Goal: Book appointment/travel/reservation

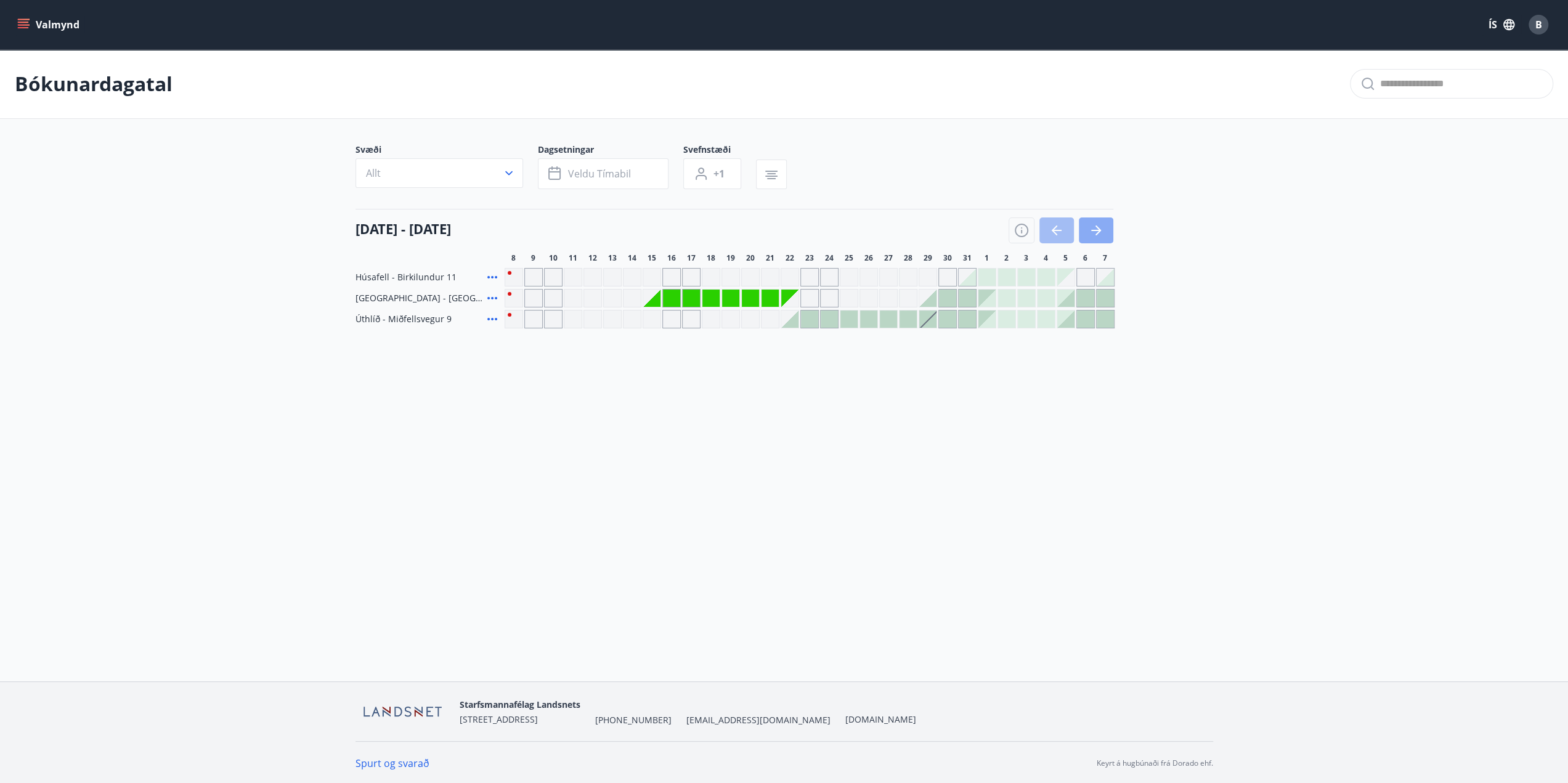
click at [1105, 218] on button "button" at bounding box center [1096, 231] width 34 height 26
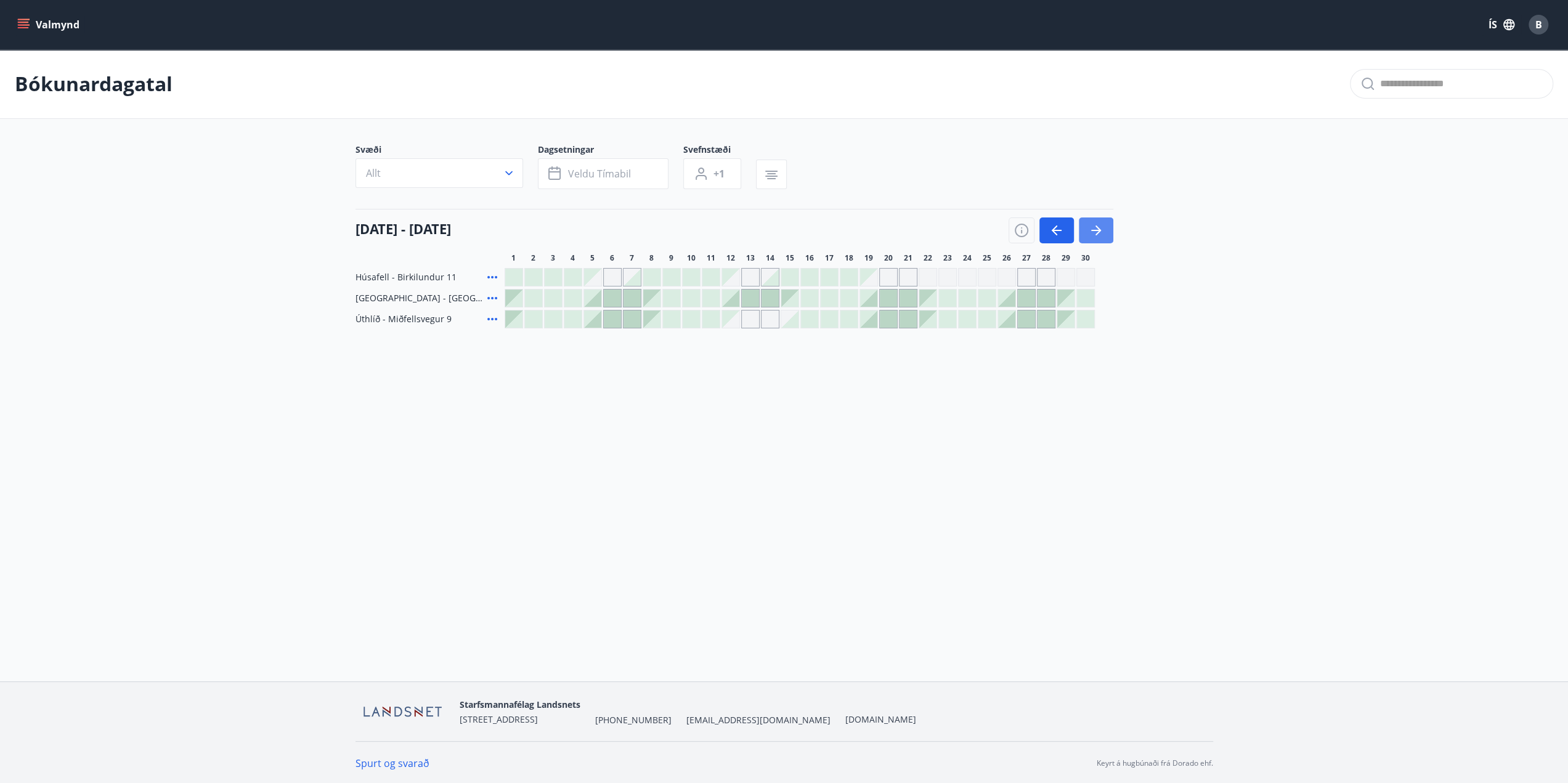
click at [1103, 226] on icon "button" at bounding box center [1095, 230] width 15 height 15
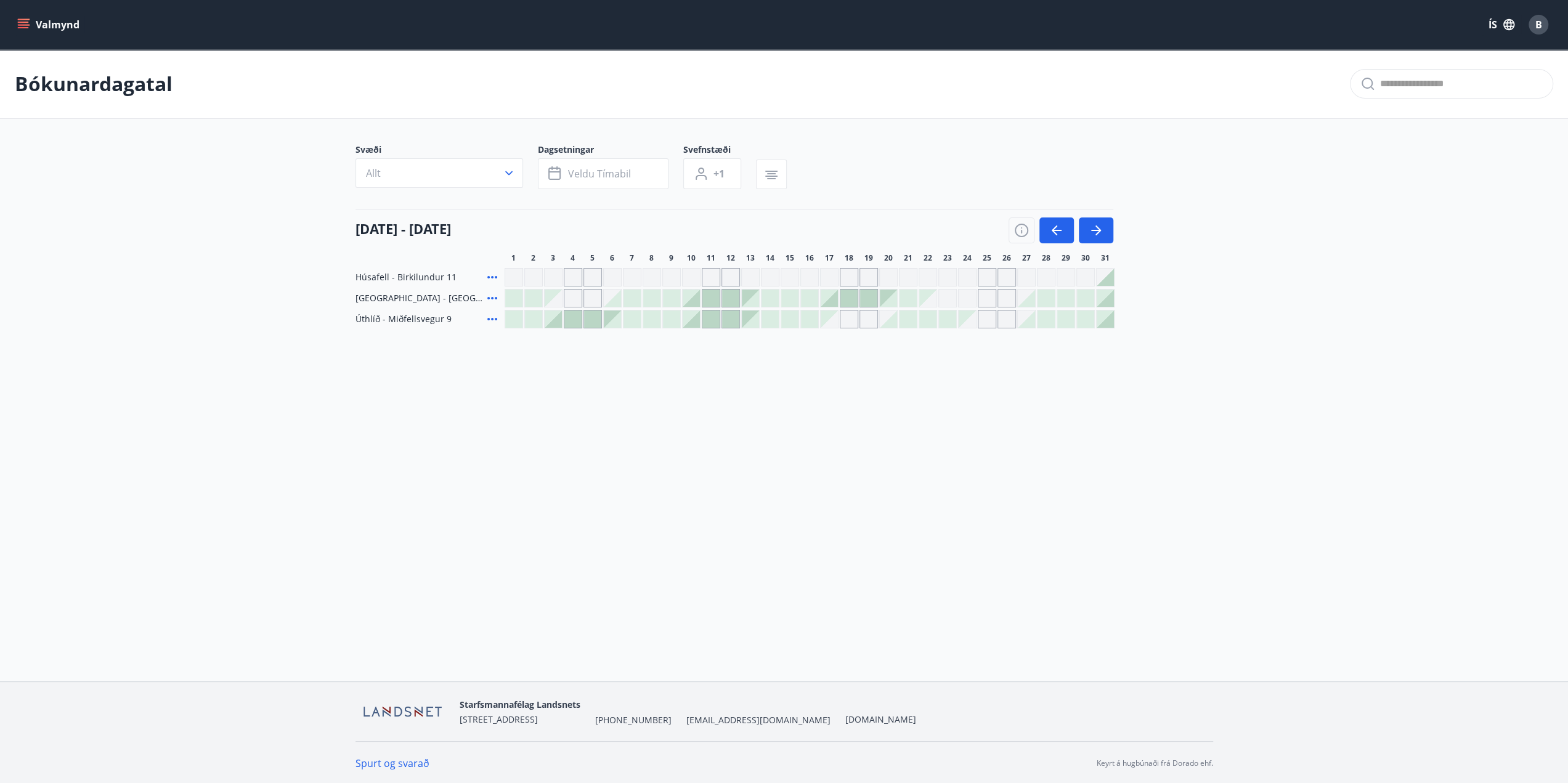
click at [960, 296] on div "Gráir dagar eru ekki bókanlegir" at bounding box center [968, 298] width 19 height 19
click at [1289, 432] on div "Valmynd ÍS B Bókunardagatal Svæði Allt Dagsetningar Veldu tímabil Svefnstæði +1…" at bounding box center [784, 340] width 1568 height 682
click at [1052, 226] on icon "button" at bounding box center [1056, 230] width 15 height 15
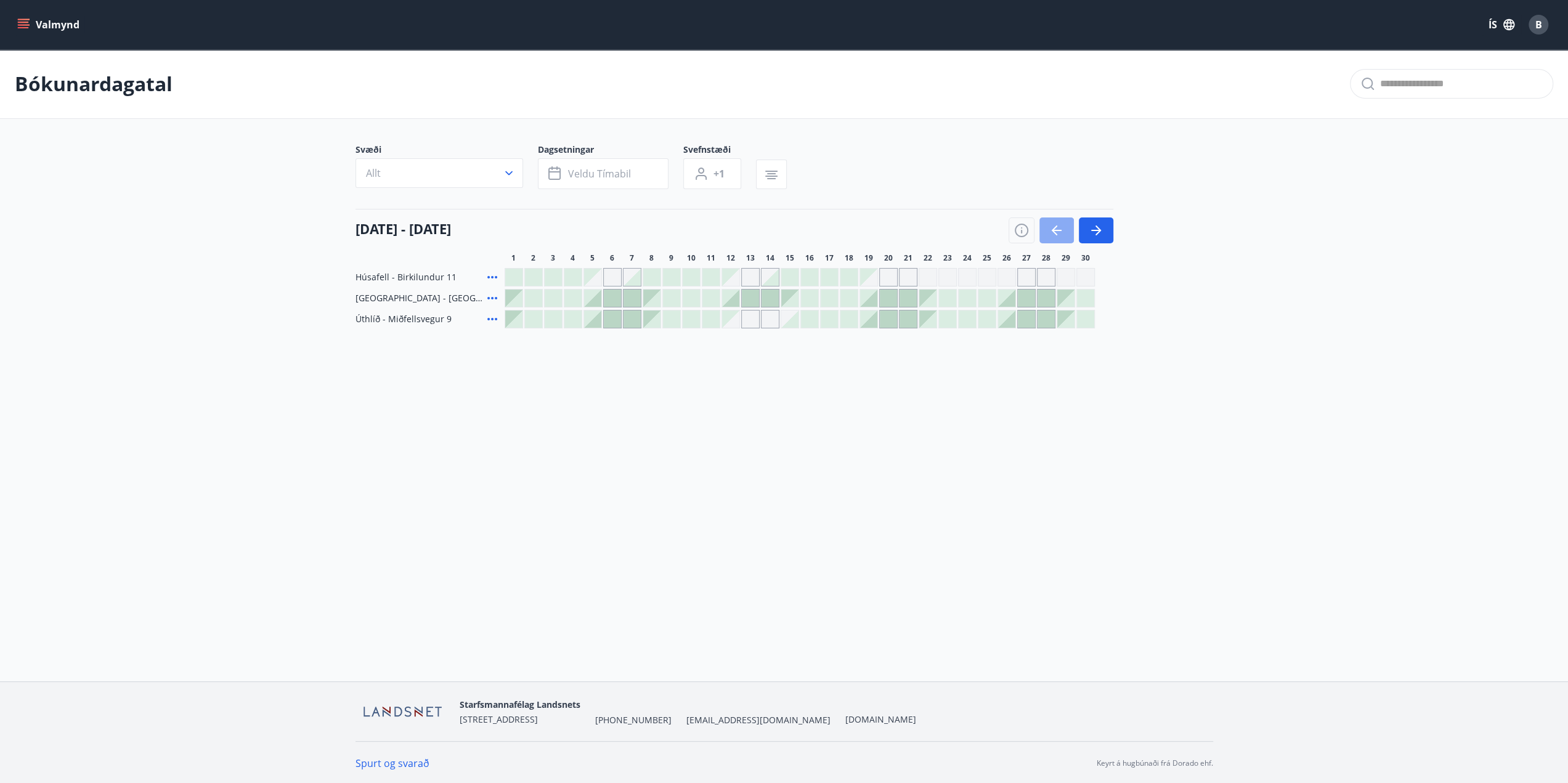
click at [1052, 226] on icon "button" at bounding box center [1056, 230] width 15 height 15
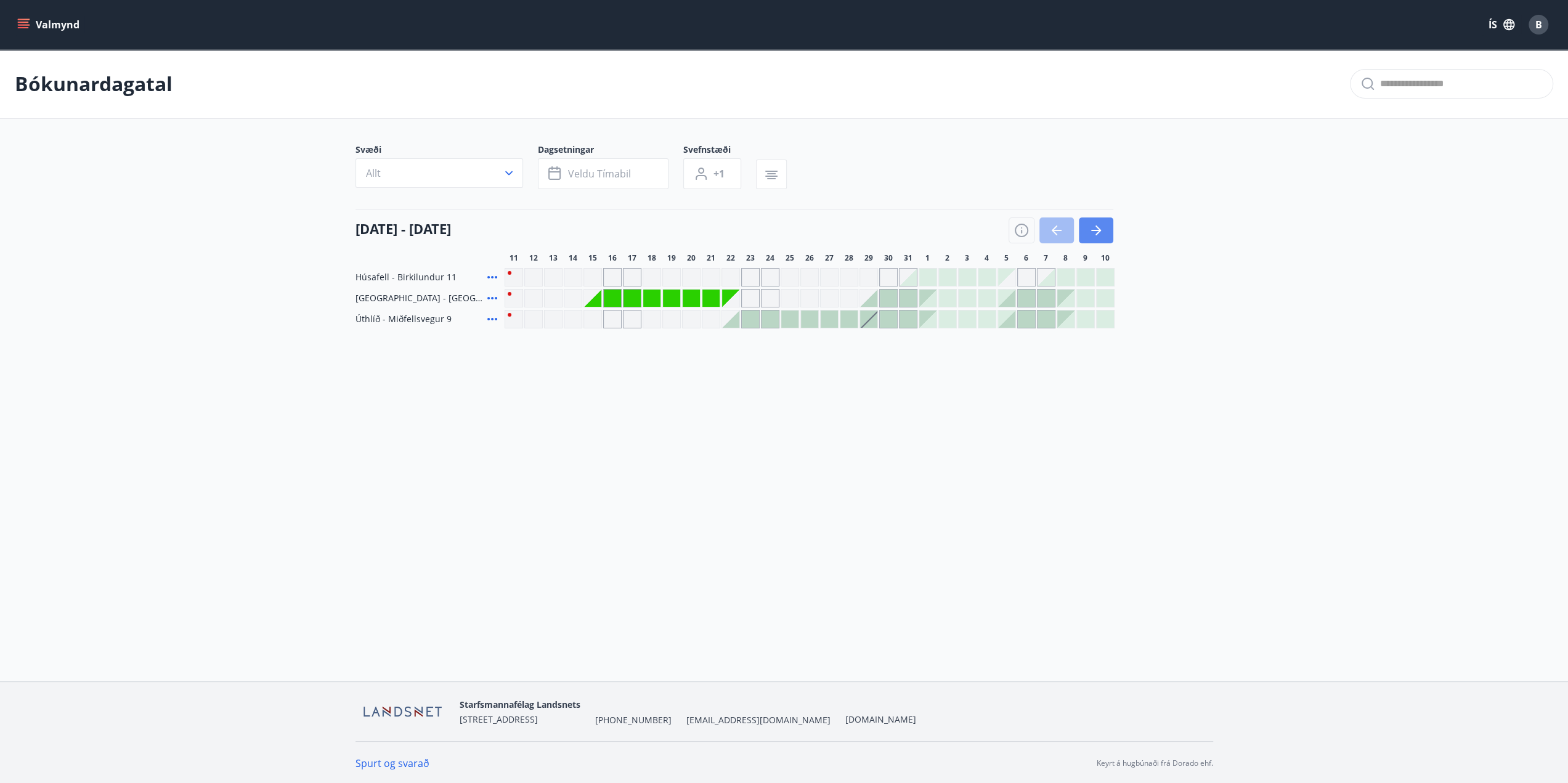
click at [1104, 226] on button "button" at bounding box center [1096, 231] width 34 height 26
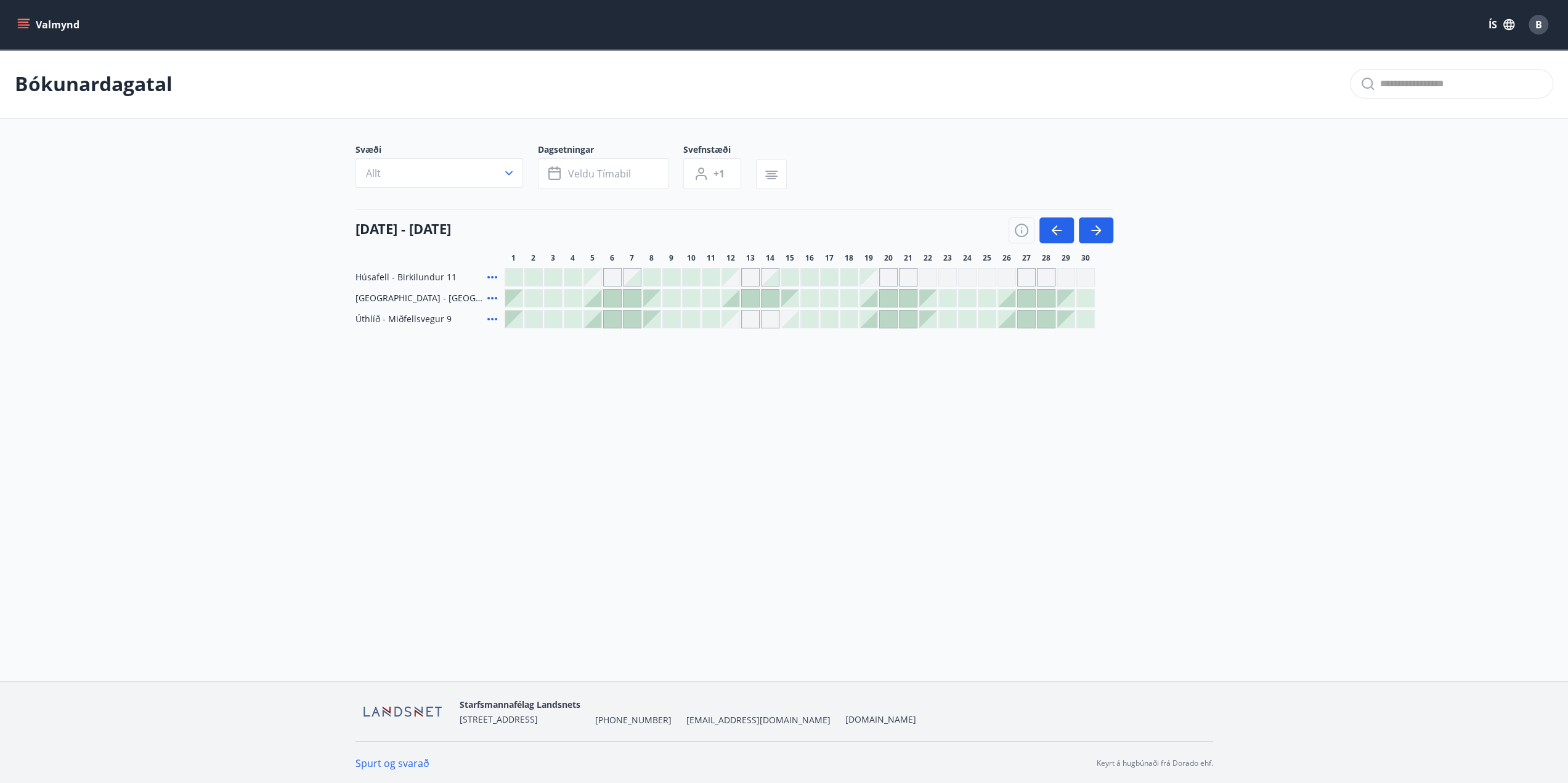
click at [595, 323] on div at bounding box center [593, 319] width 17 height 17
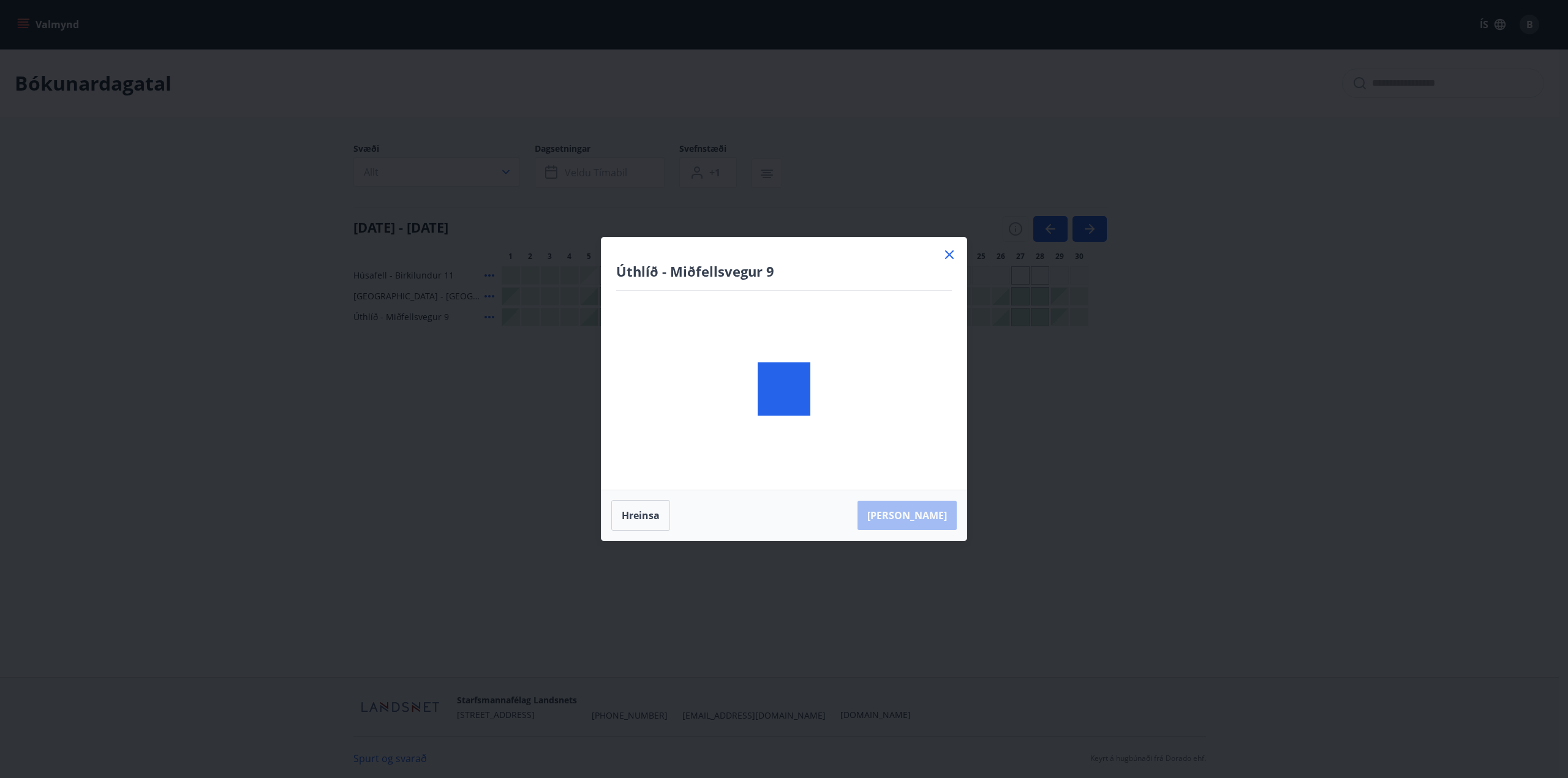
click at [946, 257] on icon at bounding box center [950, 255] width 9 height 9
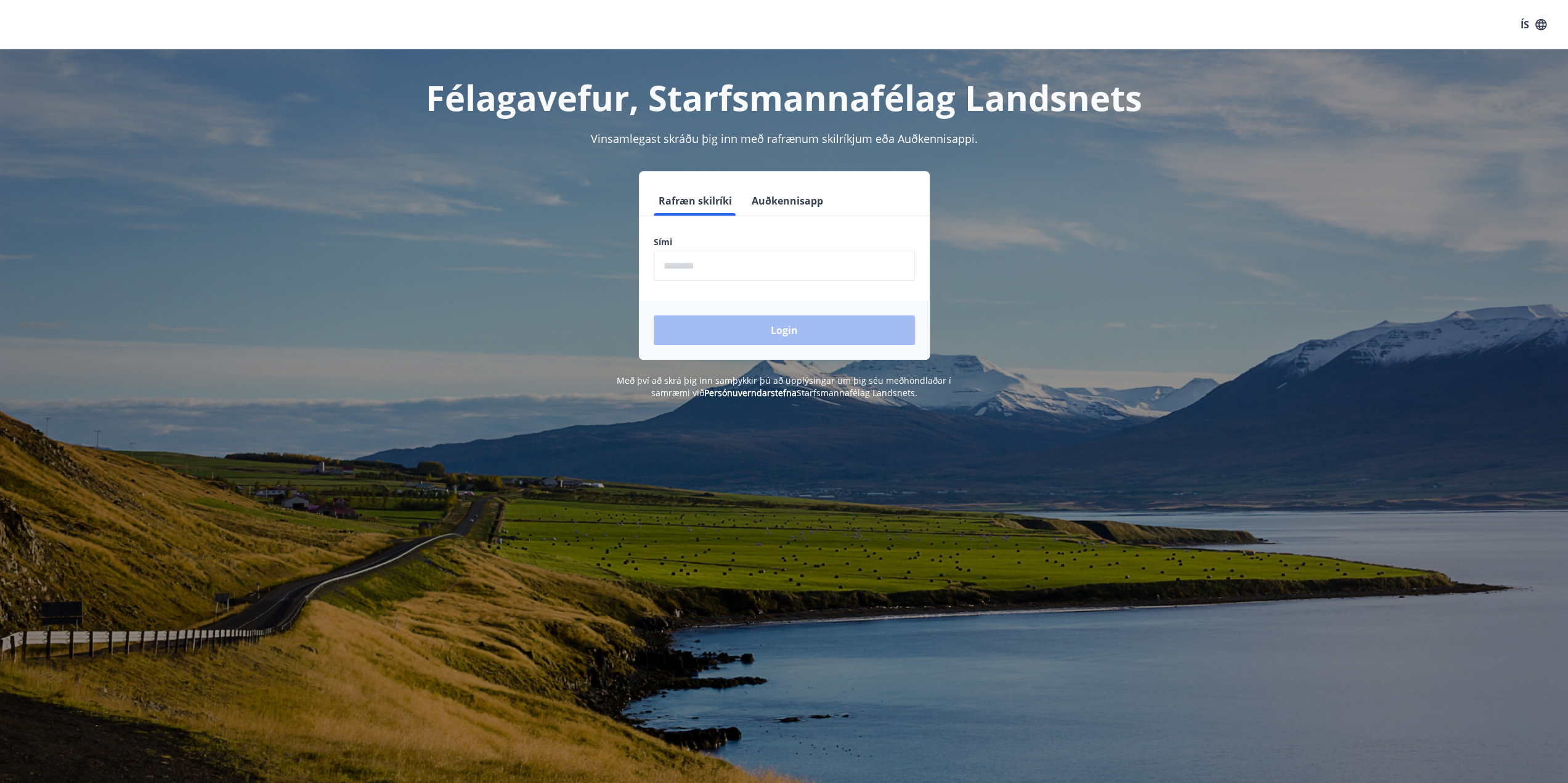
click at [768, 242] on label "Sími" at bounding box center [784, 242] width 262 height 12
click at [738, 270] on input "phone" at bounding box center [784, 265] width 262 height 30
type input "********"
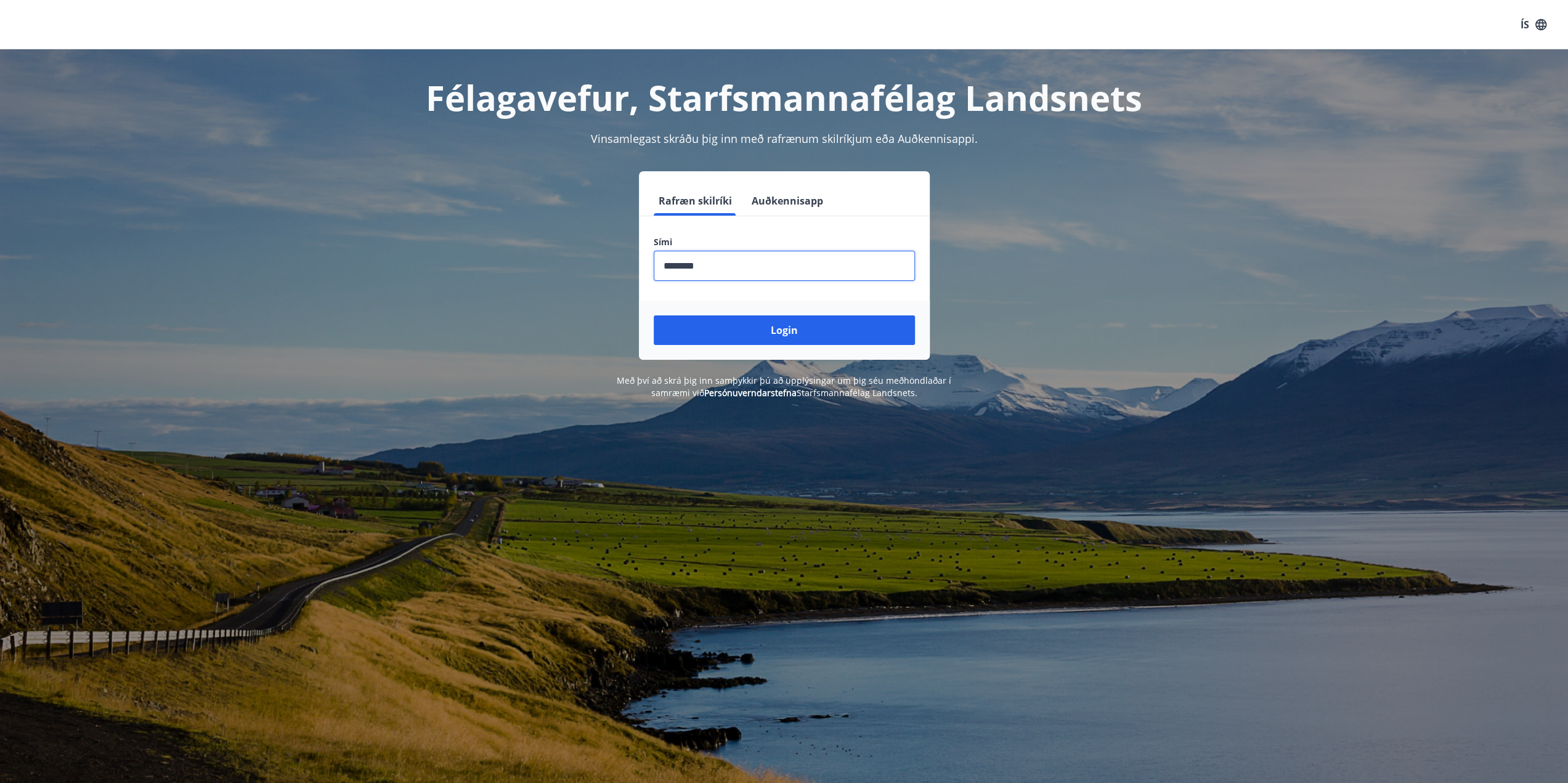
click at [737, 328] on button "Login" at bounding box center [784, 330] width 262 height 29
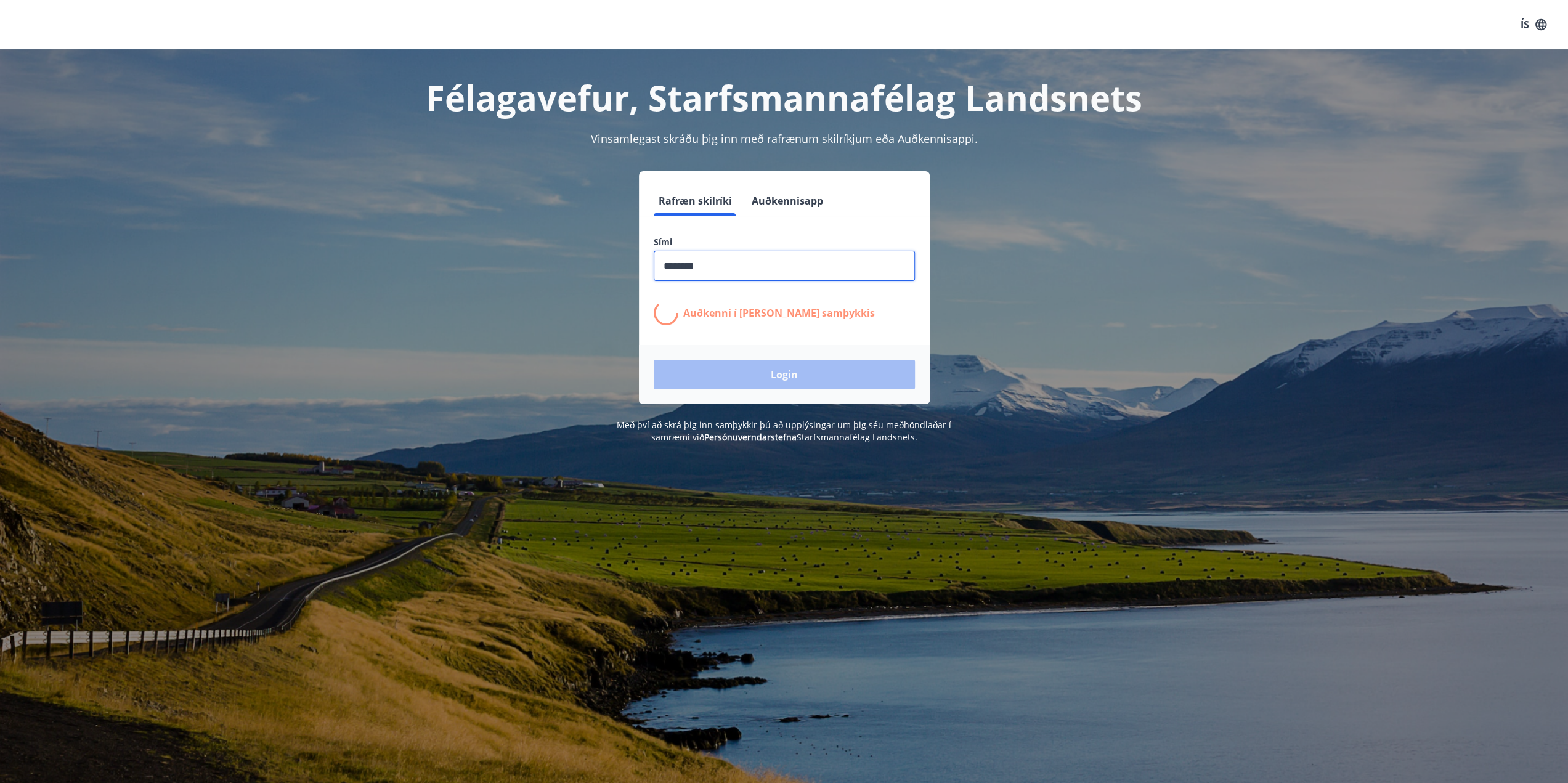
click at [725, 267] on input "phone" at bounding box center [784, 265] width 262 height 30
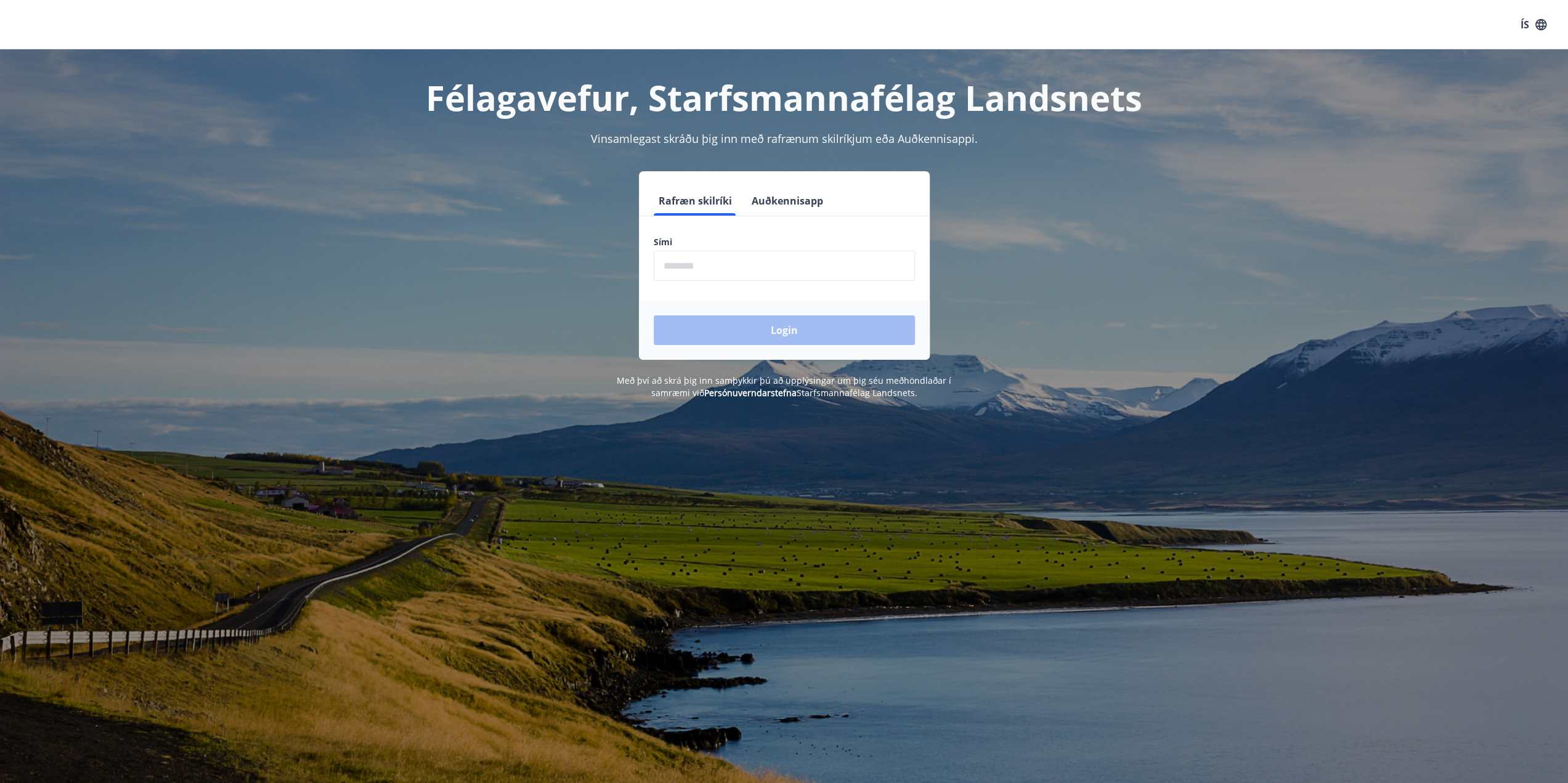
click at [726, 274] on input "phone" at bounding box center [784, 265] width 262 height 30
type input "********"
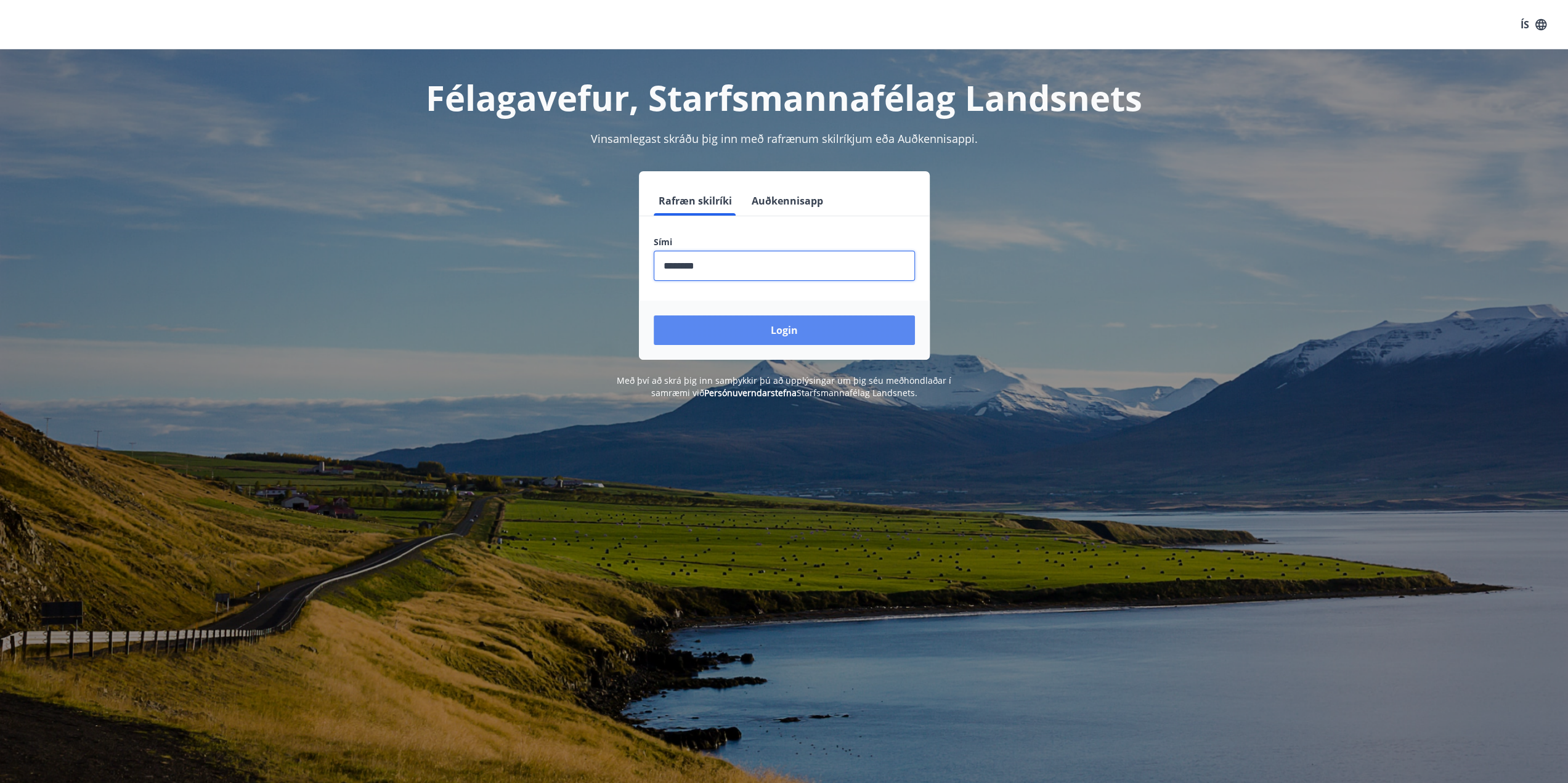
click at [814, 335] on button "Login" at bounding box center [784, 330] width 262 height 29
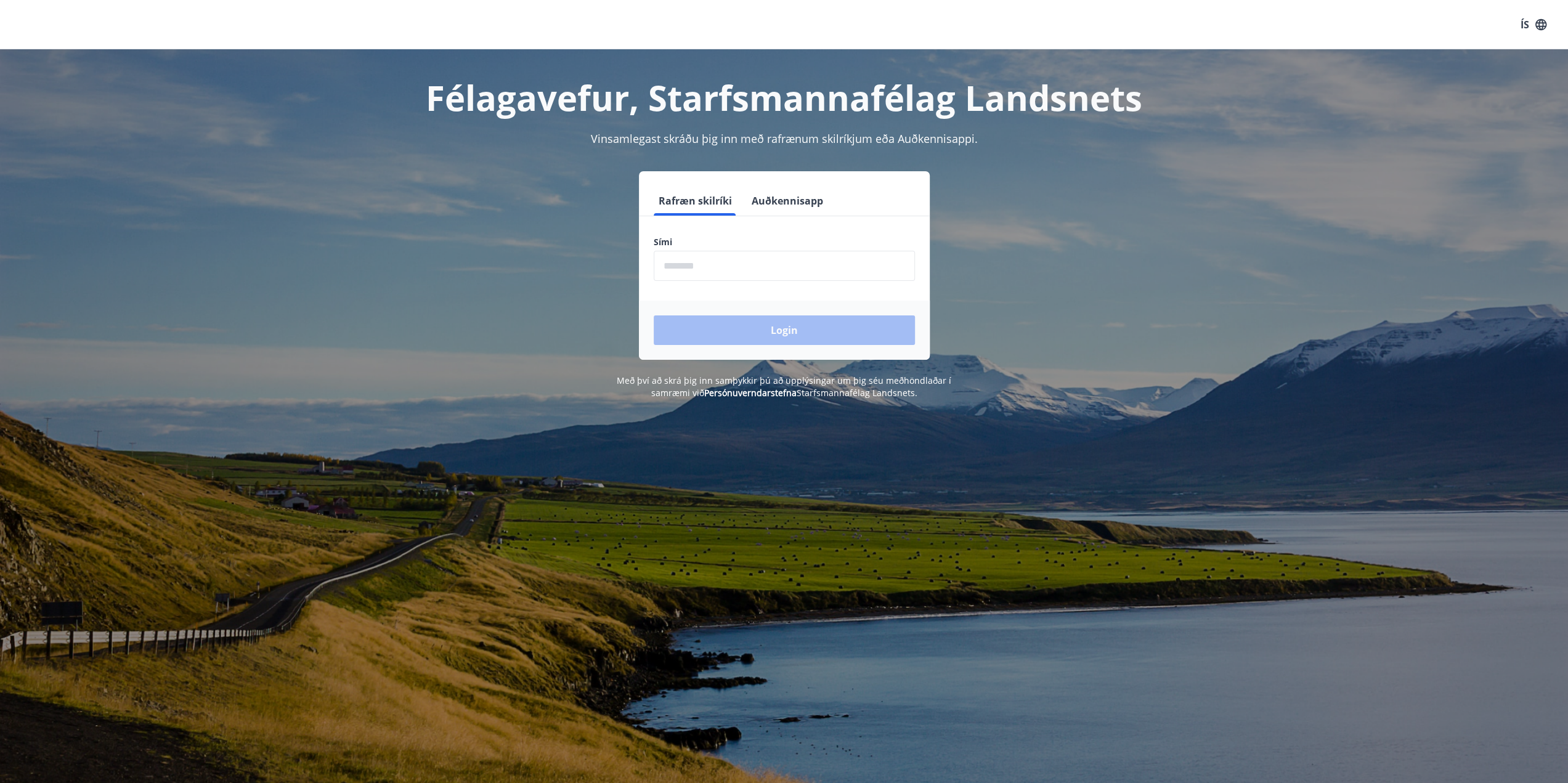
click at [749, 264] on input "phone" at bounding box center [784, 265] width 262 height 30
type input "********"
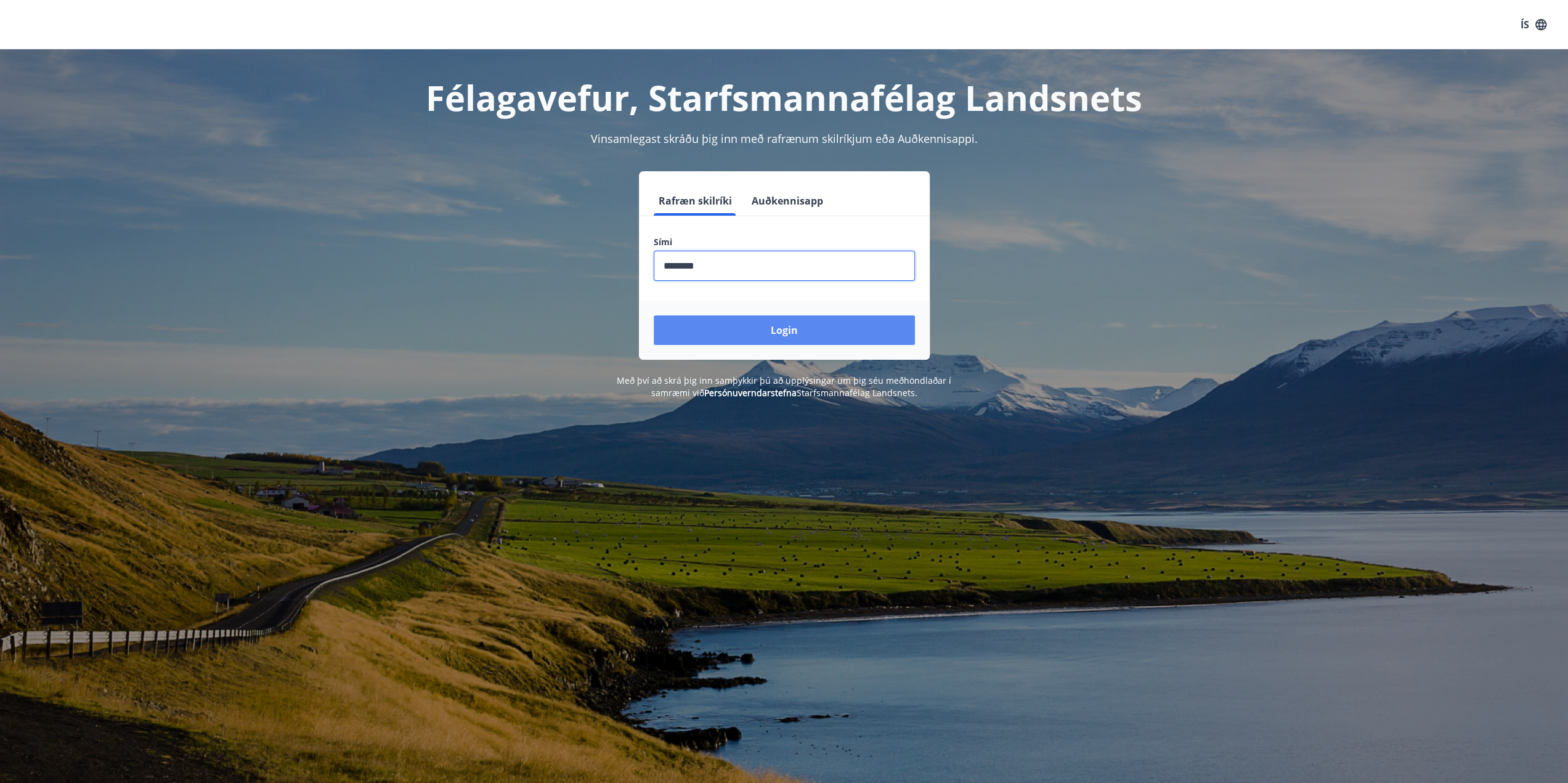
click at [789, 328] on button "Login" at bounding box center [784, 330] width 262 height 29
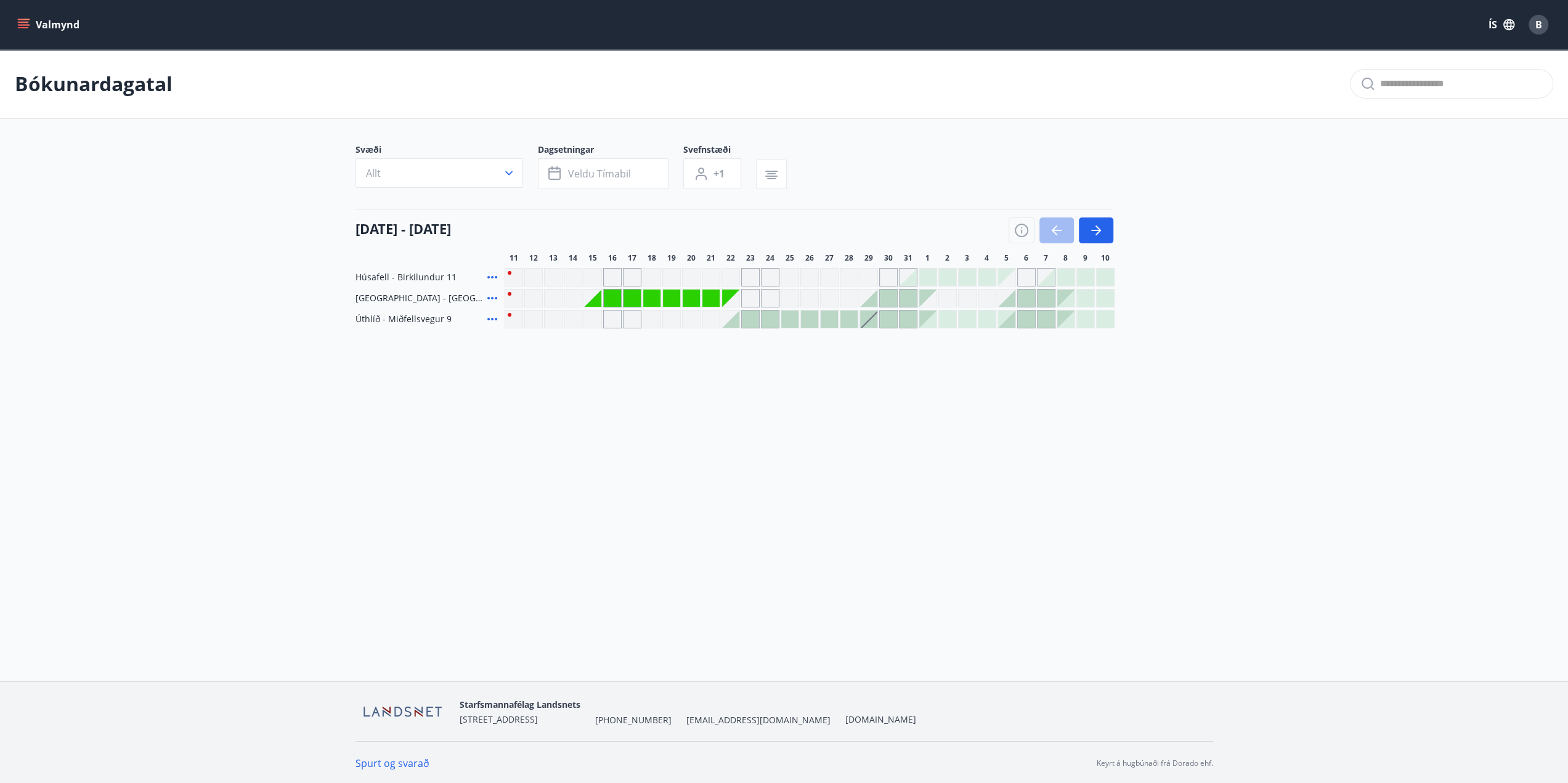
click at [1010, 325] on div at bounding box center [1007, 319] width 17 height 17
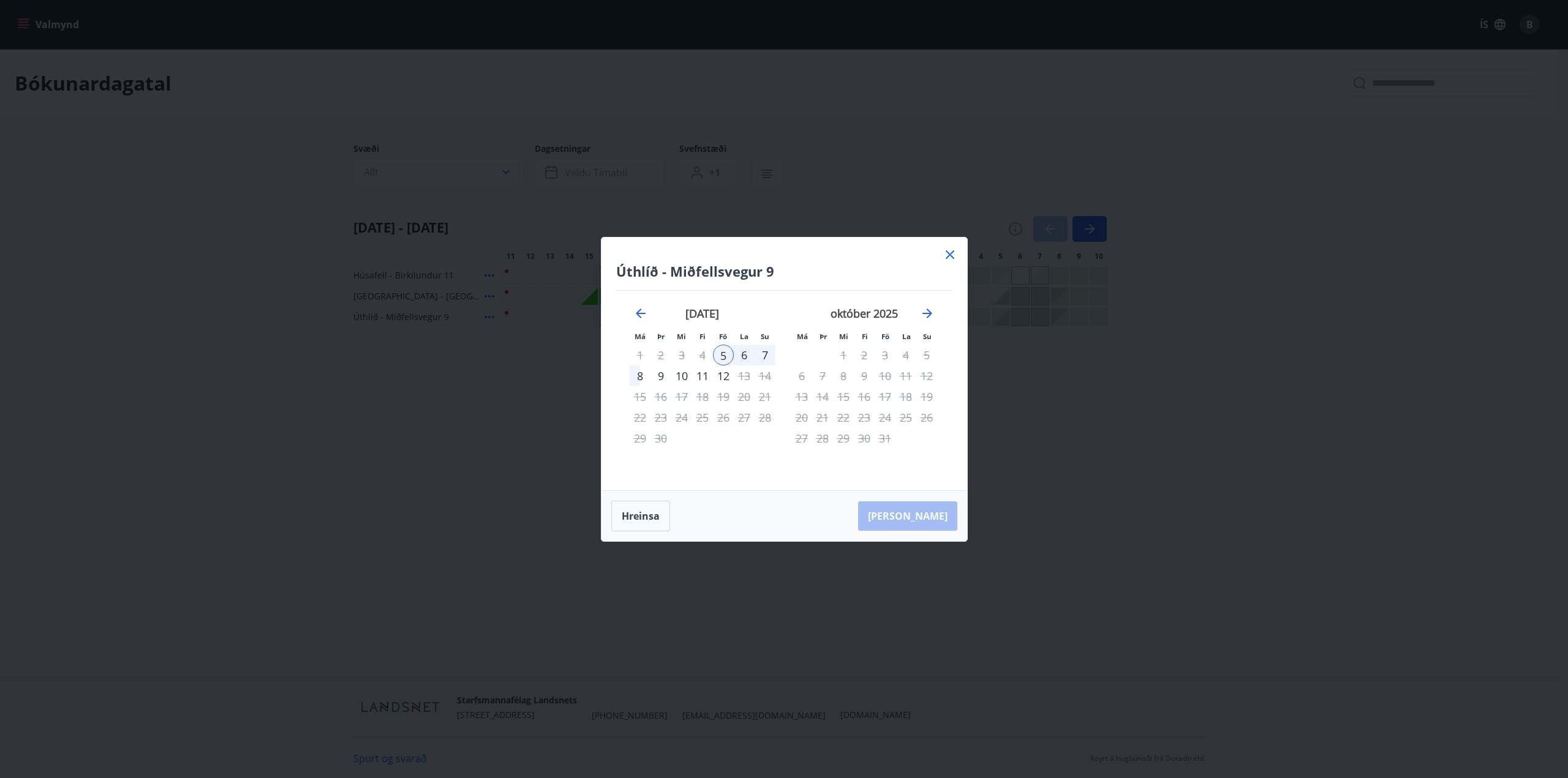
click at [945, 257] on icon at bounding box center [950, 254] width 14 height 14
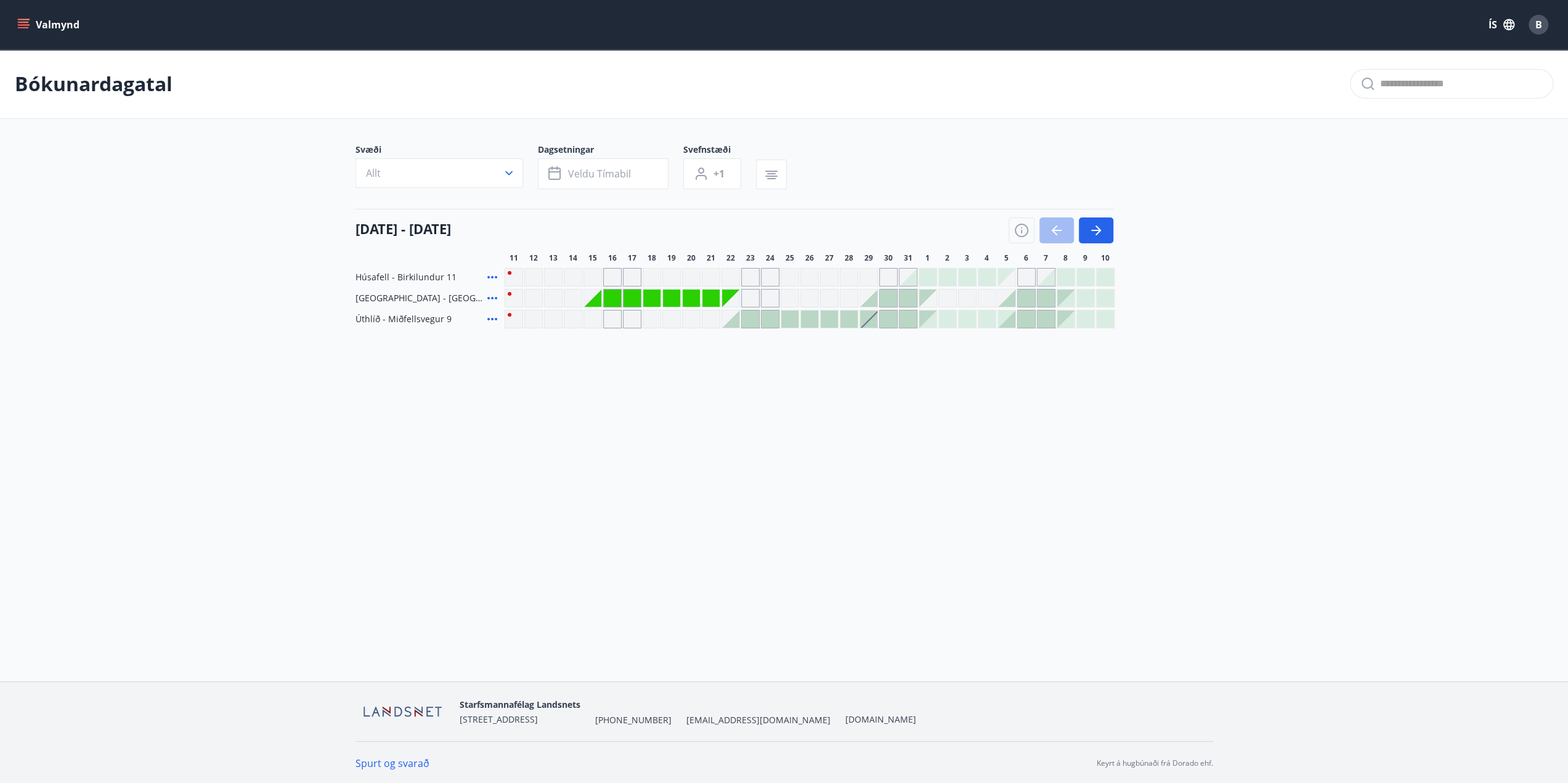
click at [1010, 321] on div at bounding box center [1007, 319] width 17 height 17
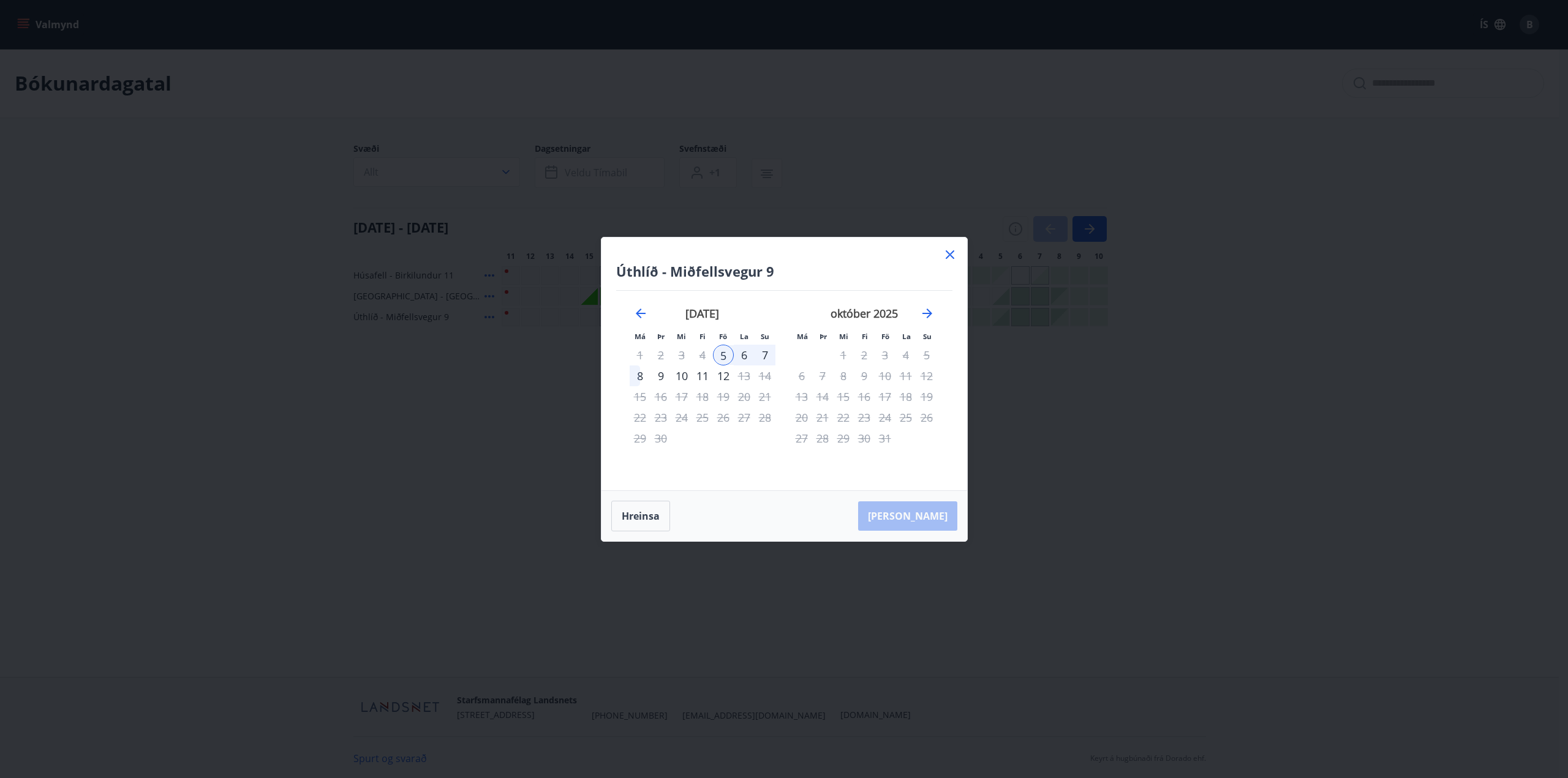
click at [950, 254] on icon at bounding box center [950, 255] width 9 height 9
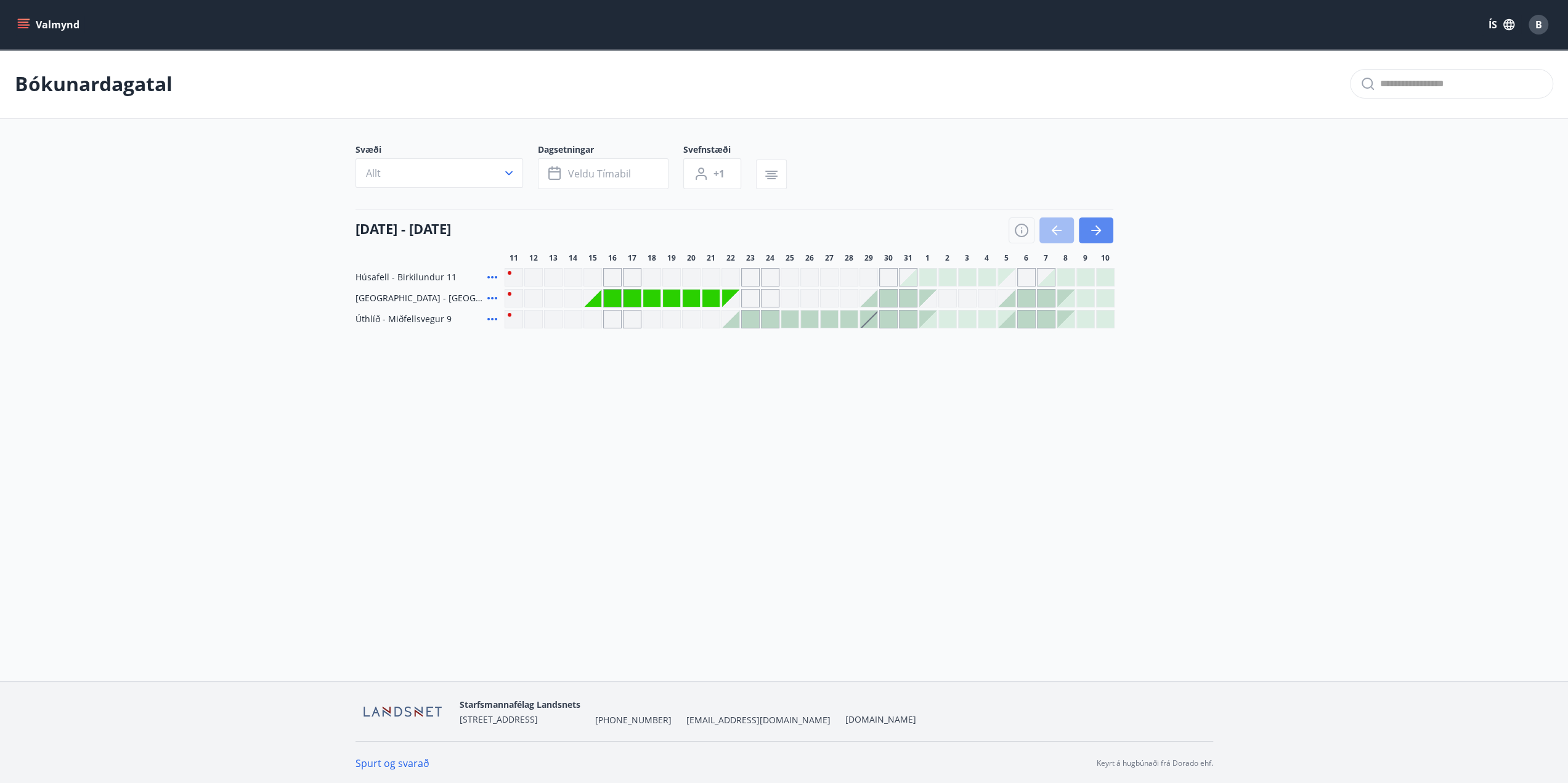
click at [1095, 226] on icon "button" at bounding box center [1095, 230] width 15 height 15
